Goal: Task Accomplishment & Management: Manage account settings

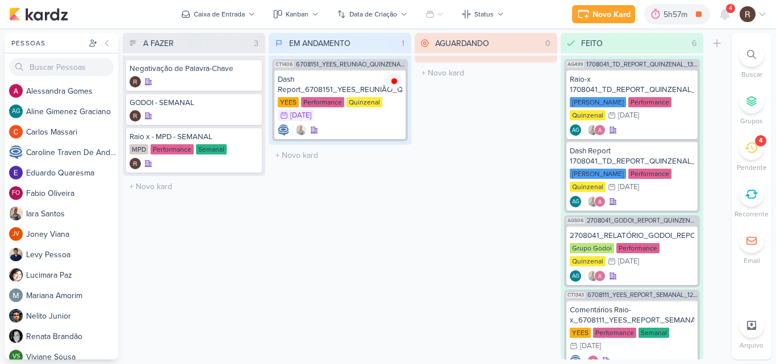
scroll to position [351, 0]
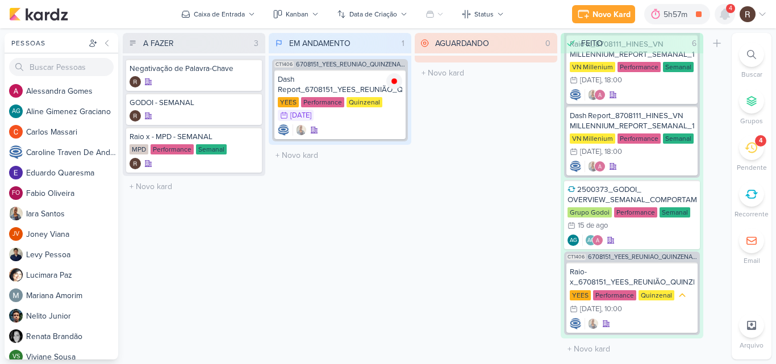
click at [731, 18] on icon at bounding box center [725, 14] width 14 height 14
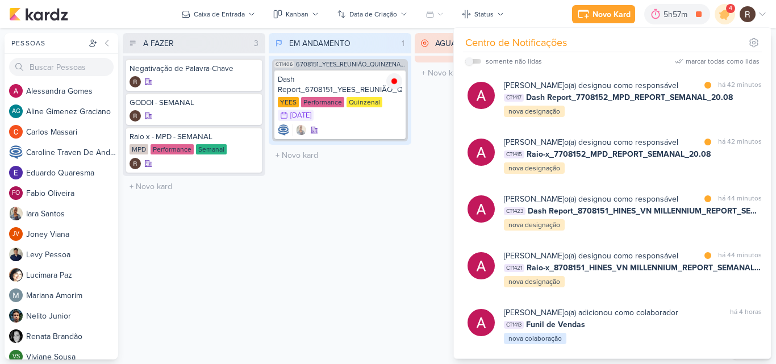
click at [288, 231] on div "EM ANDAMENTO 1 Mover Para Esquerda Mover Para Direita [GEOGRAPHIC_DATA] CT1406 …" at bounding box center [340, 196] width 143 height 327
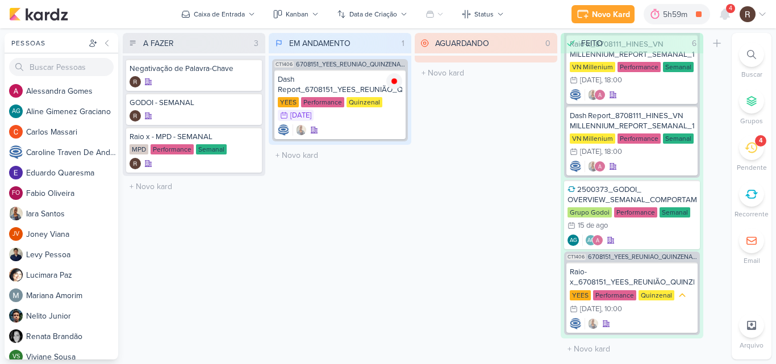
click at [754, 147] on icon at bounding box center [751, 148] width 13 height 13
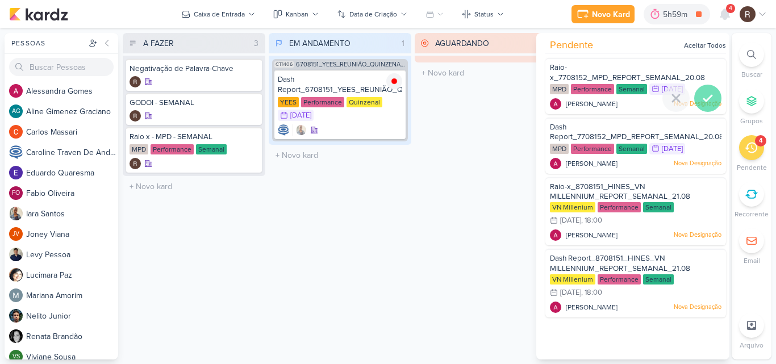
click at [701, 94] on icon at bounding box center [708, 98] width 14 height 14
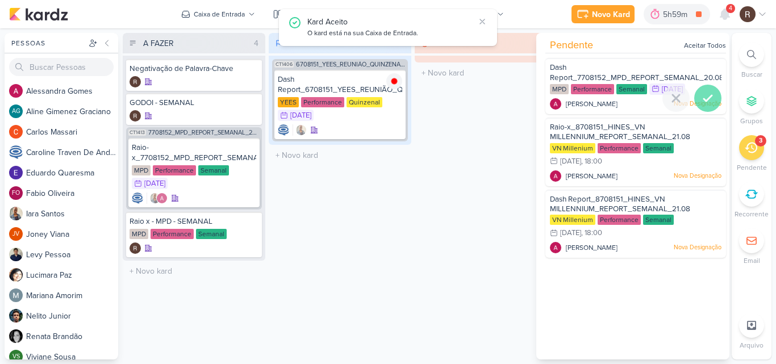
click at [701, 94] on icon at bounding box center [708, 98] width 14 height 14
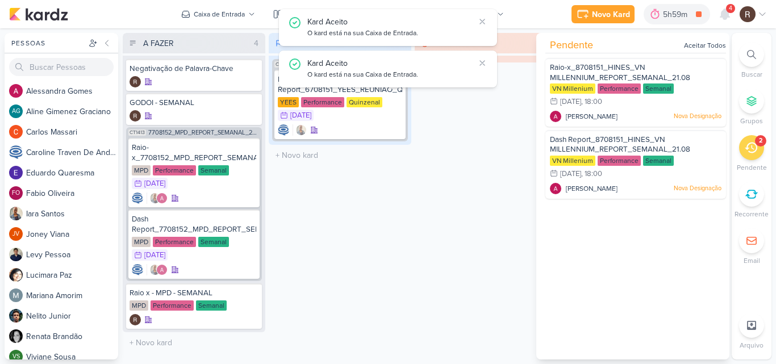
click at [367, 206] on div "EM ANDAMENTO 1 Mover Para Esquerda Mover Para Direita [GEOGRAPHIC_DATA] CT1406 …" at bounding box center [340, 196] width 143 height 327
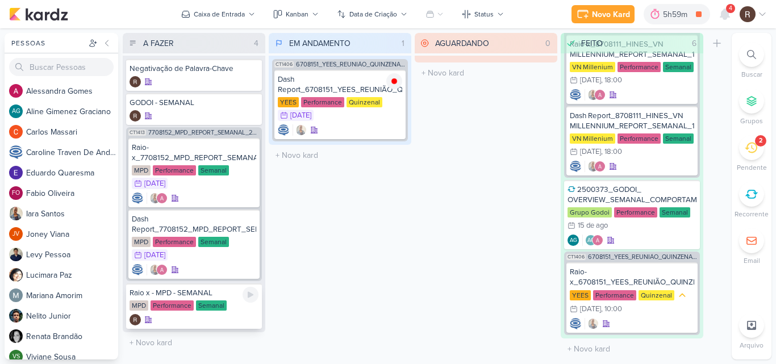
click at [211, 305] on div "Semanal" at bounding box center [211, 306] width 31 height 10
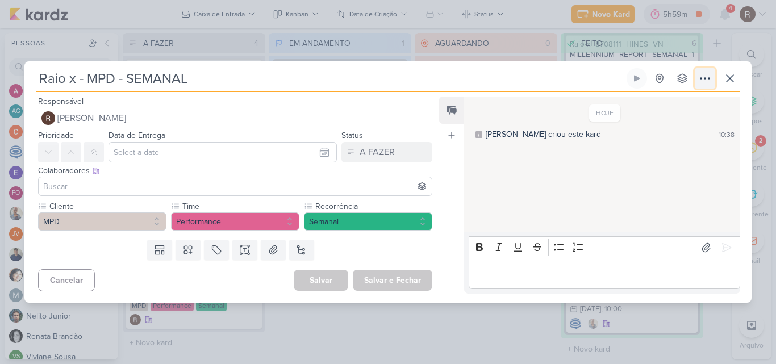
click at [709, 73] on icon at bounding box center [705, 79] width 14 height 14
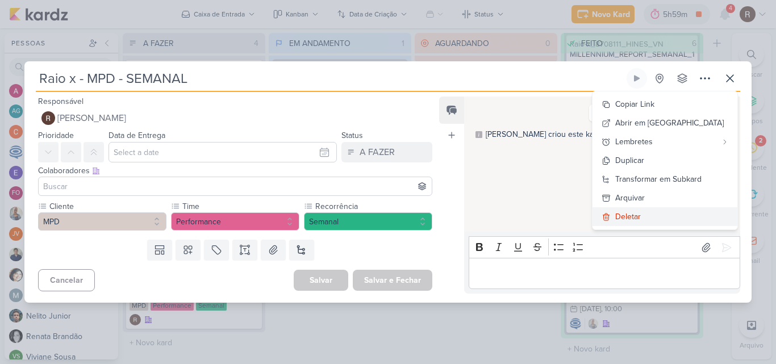
click at [641, 215] on div "Deletar" at bounding box center [628, 217] width 26 height 12
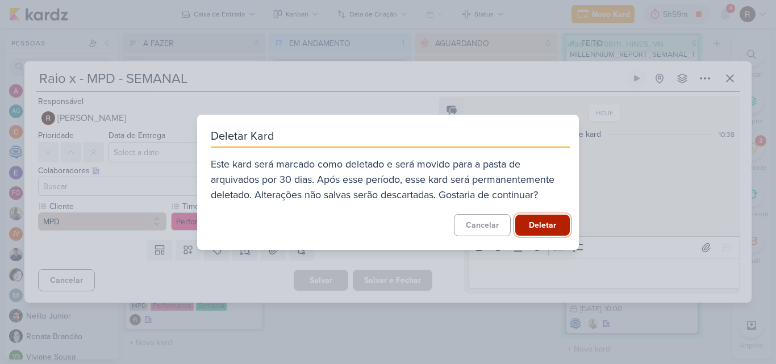
click at [543, 227] on button "Deletar" at bounding box center [542, 225] width 55 height 21
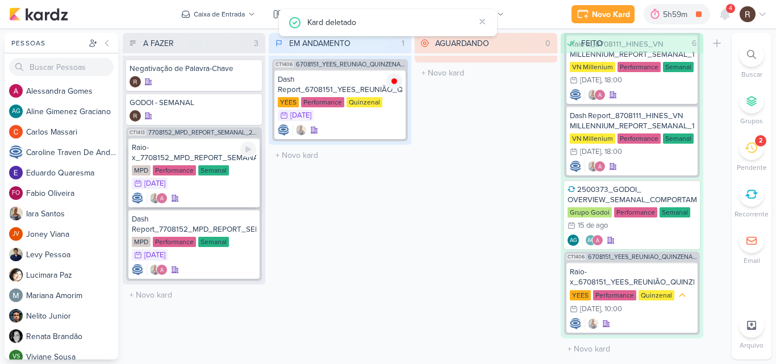
click at [188, 169] on div "Performance" at bounding box center [174, 170] width 43 height 10
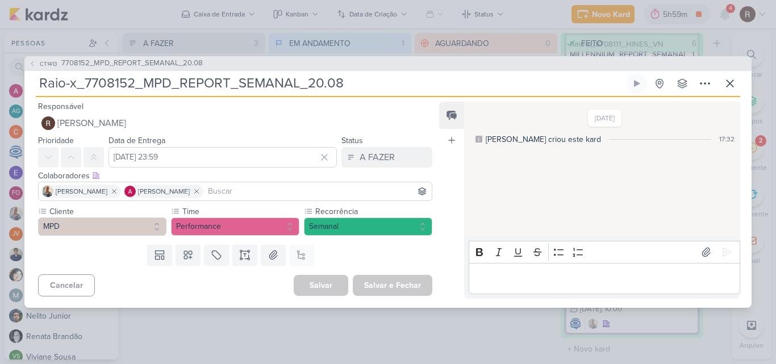
click at [529, 269] on div "Editor editing area: main" at bounding box center [605, 278] width 272 height 31
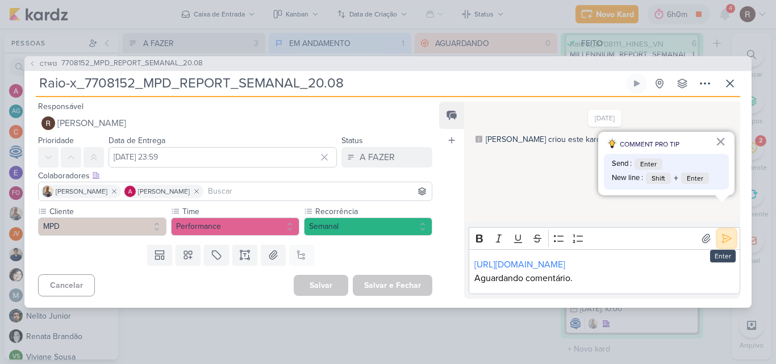
click at [721, 233] on icon at bounding box center [726, 238] width 11 height 11
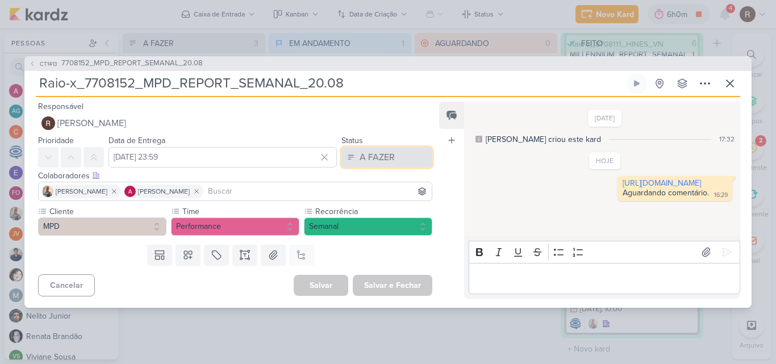
click at [403, 159] on button "A FAZER" at bounding box center [387, 157] width 91 height 20
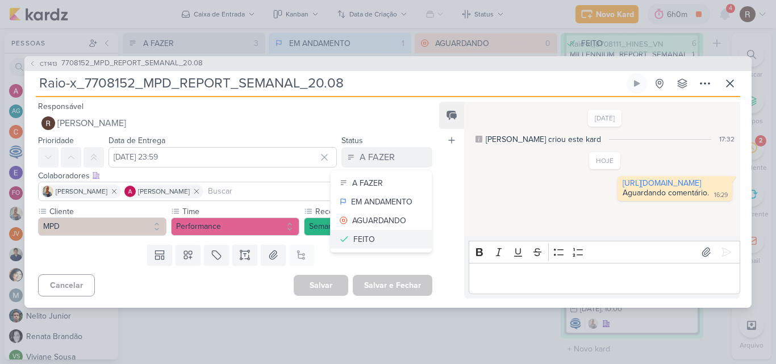
click at [377, 239] on button "FEITO" at bounding box center [381, 239] width 101 height 19
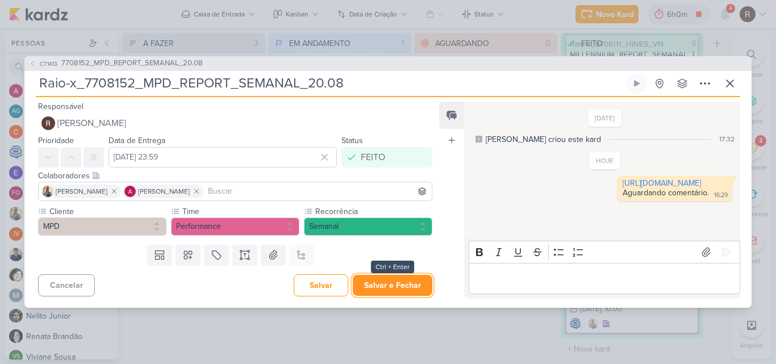
click at [401, 287] on button "Salvar e Fechar" at bounding box center [393, 285] width 80 height 21
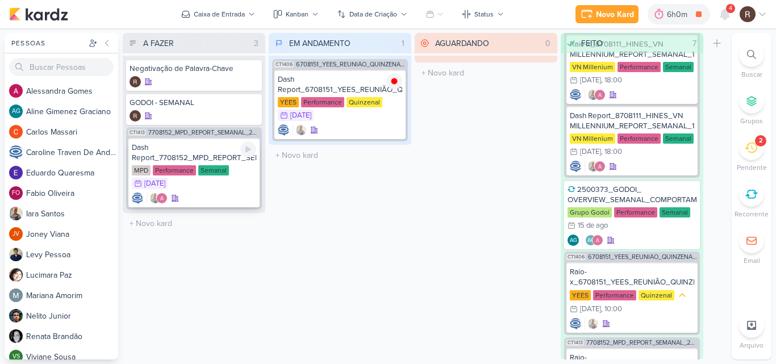
click at [198, 165] on div "Semanal" at bounding box center [213, 170] width 31 height 10
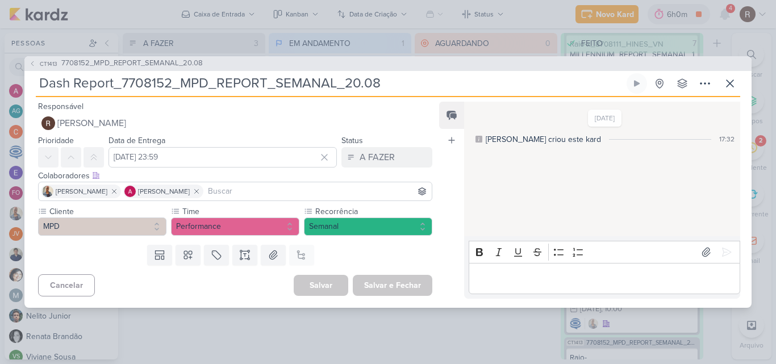
click at [501, 267] on div "Editor editing area: main" at bounding box center [605, 278] width 272 height 31
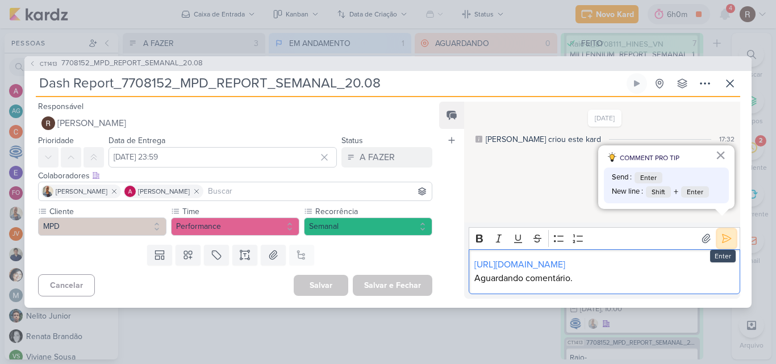
click at [721, 233] on icon at bounding box center [726, 238] width 11 height 11
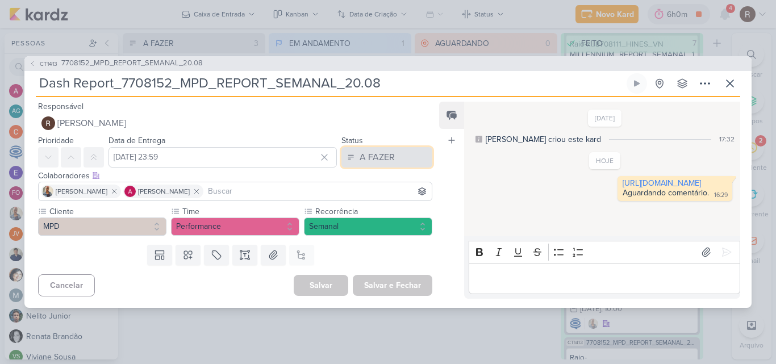
click at [371, 156] on div "A FAZER" at bounding box center [377, 158] width 35 height 14
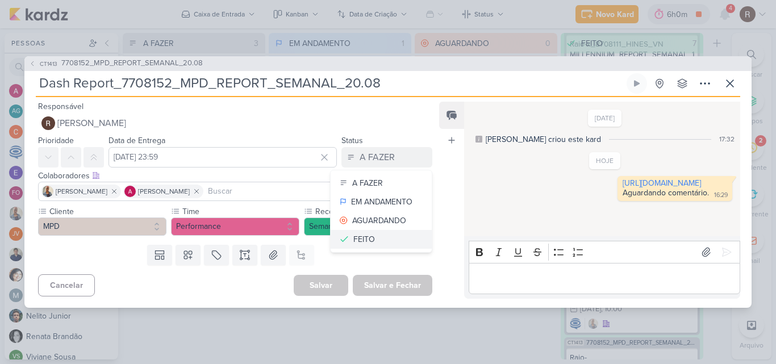
click at [370, 232] on button "FEITO" at bounding box center [381, 239] width 101 height 19
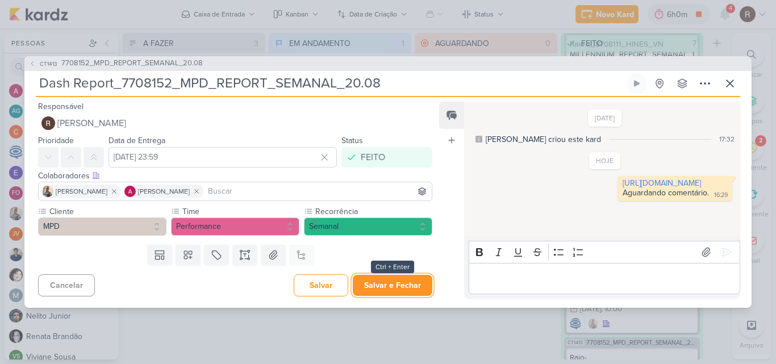
click at [386, 285] on button "Salvar e Fechar" at bounding box center [393, 285] width 80 height 21
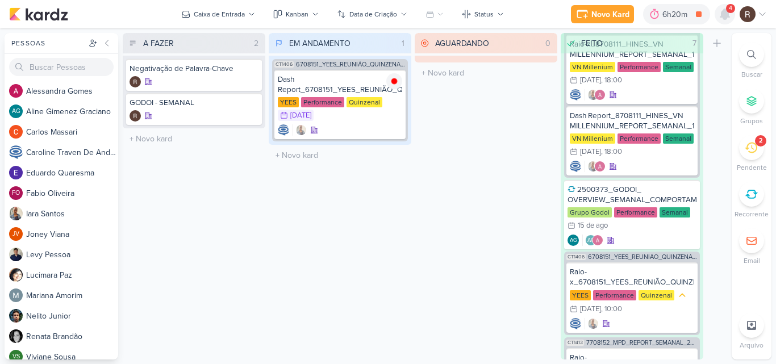
click at [731, 17] on icon at bounding box center [725, 14] width 14 height 14
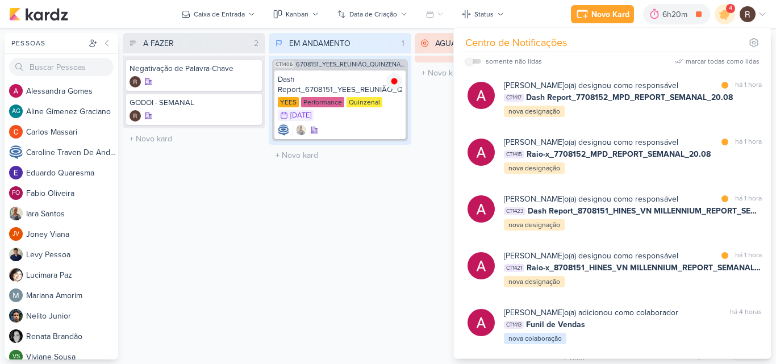
click at [410, 190] on div "EM ANDAMENTO 1 Mover Para Esquerda Mover Para Direita [GEOGRAPHIC_DATA] CT1406 …" at bounding box center [340, 196] width 143 height 327
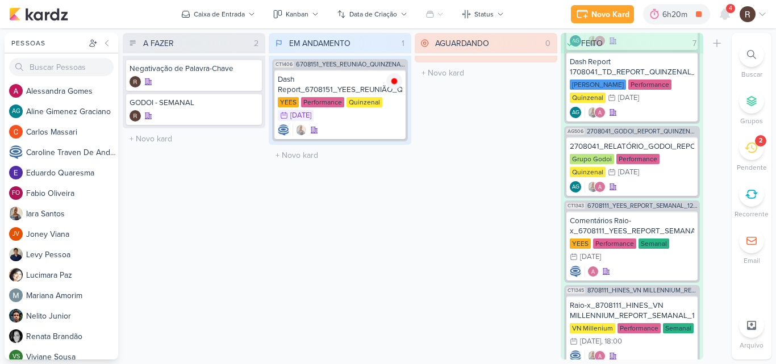
scroll to position [0, 0]
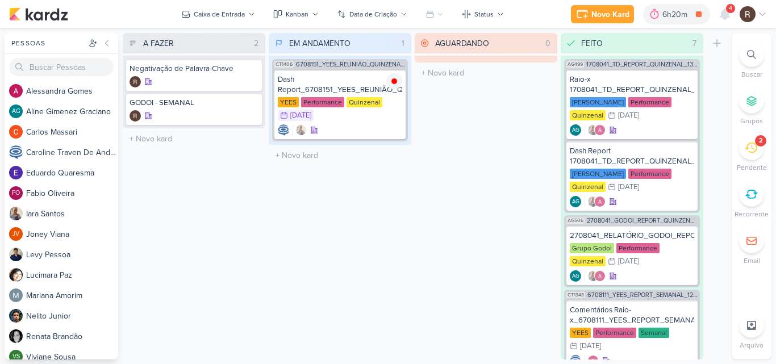
click at [746, 154] on div "2" at bounding box center [751, 147] width 25 height 25
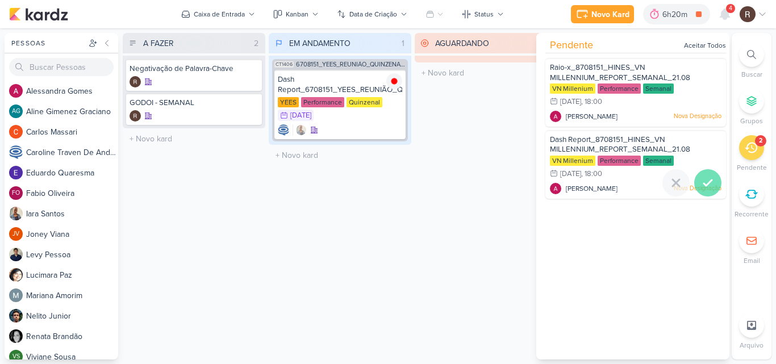
click at [703, 186] on icon at bounding box center [708, 183] width 14 height 14
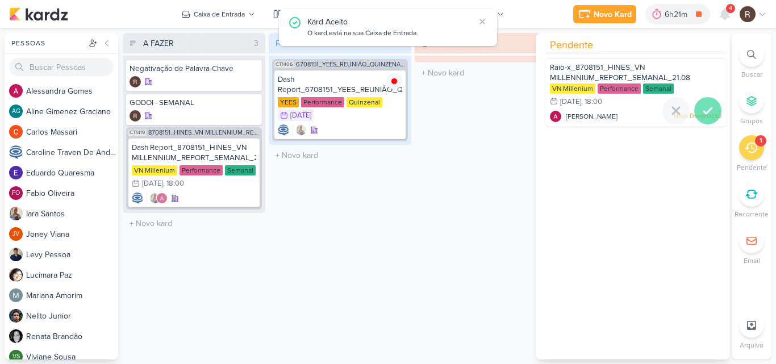
click at [705, 107] on icon at bounding box center [708, 111] width 14 height 14
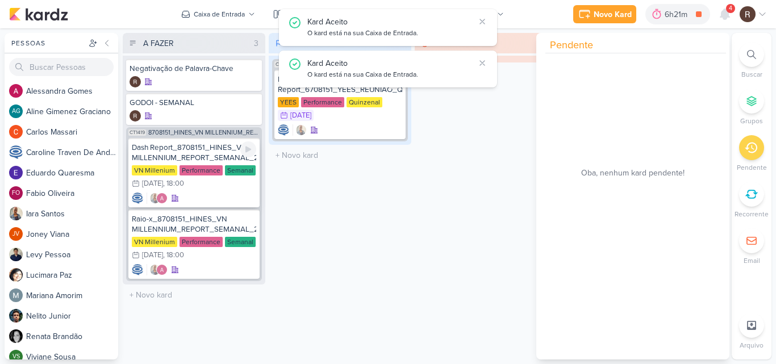
click at [204, 151] on div "Dash Report_8708151_HINES_VN MILLENNIUM_REPORT_SEMANAL_21.08" at bounding box center [194, 153] width 124 height 20
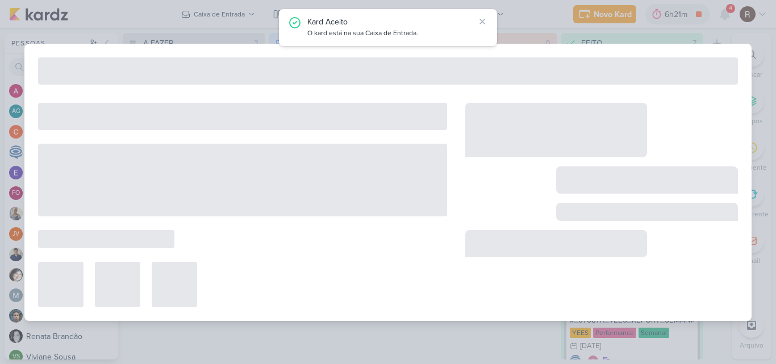
type input "Dash Report_8708151_HINES_VN MILLENNIUM_REPORT_SEMANAL_21.08"
type input "[DATE] 18:00"
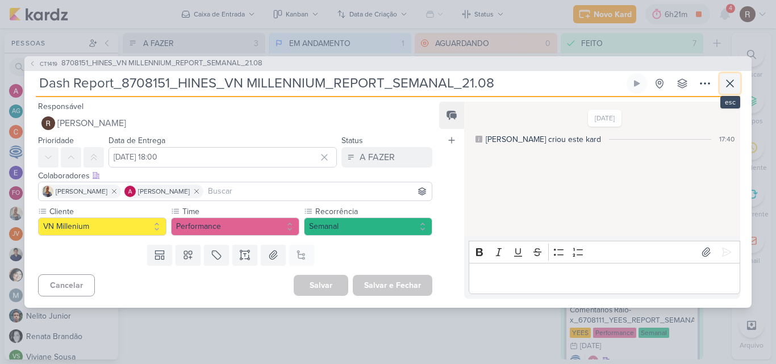
click at [732, 84] on icon at bounding box center [730, 84] width 14 height 14
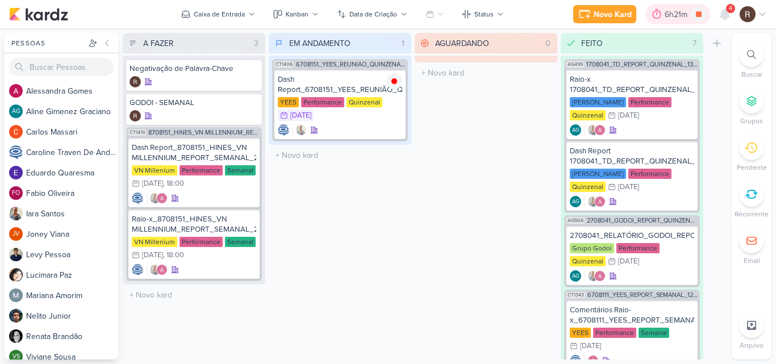
click at [666, 18] on div "6h21m" at bounding box center [678, 15] width 26 height 12
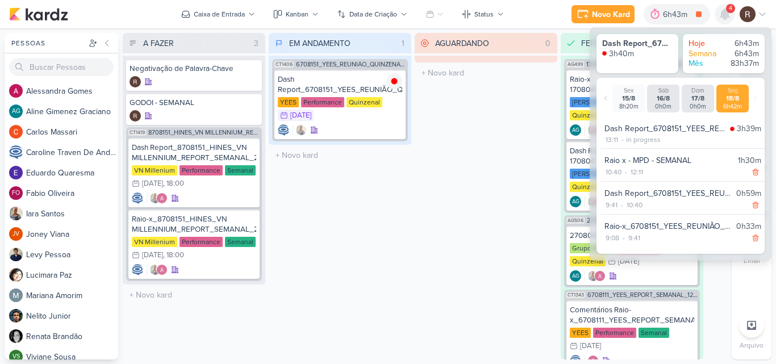
click at [728, 16] on icon at bounding box center [725, 14] width 9 height 10
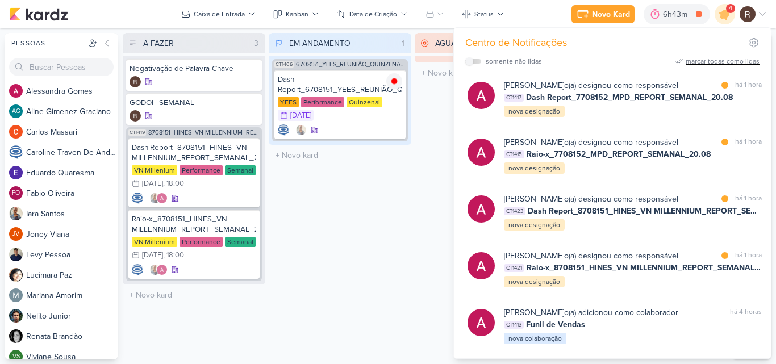
click at [733, 65] on div "marcar todas como lidas" at bounding box center [723, 61] width 74 height 10
click at [381, 215] on div "EM ANDAMENTO 1 Mover Para Esquerda Mover Para Direita [GEOGRAPHIC_DATA] CT1406 …" at bounding box center [340, 196] width 143 height 327
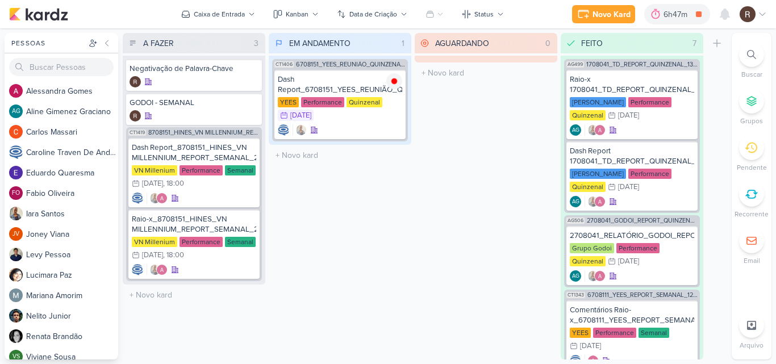
click at [482, 130] on div "AGUARDANDO 0 Mover Para Esquerda Mover Para Direita [GEOGRAPHIC_DATA] O título …" at bounding box center [486, 196] width 143 height 327
